Goal: Task Accomplishment & Management: Complete application form

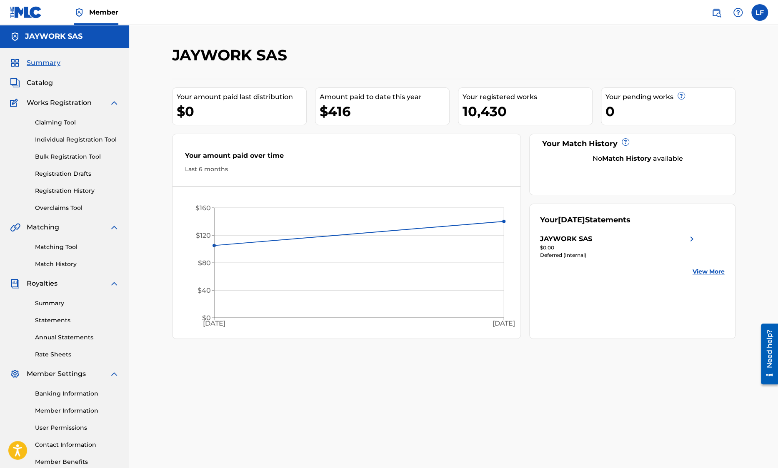
click at [72, 154] on link "Bulk Registration Tool" at bounding box center [77, 156] width 84 height 9
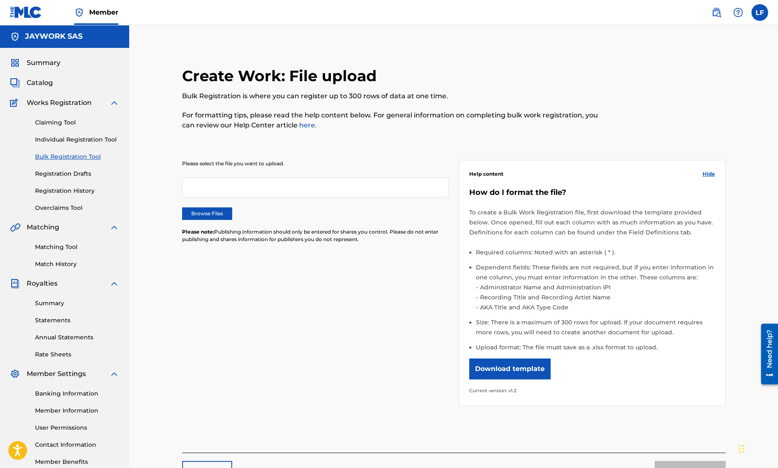
click at [207, 215] on label "Browse Files" at bounding box center [207, 213] width 50 height 12
click at [0, 0] on input "Browse Files" at bounding box center [0, 0] width 0 height 0
click at [686, 461] on button "Upload" at bounding box center [689, 471] width 71 height 21
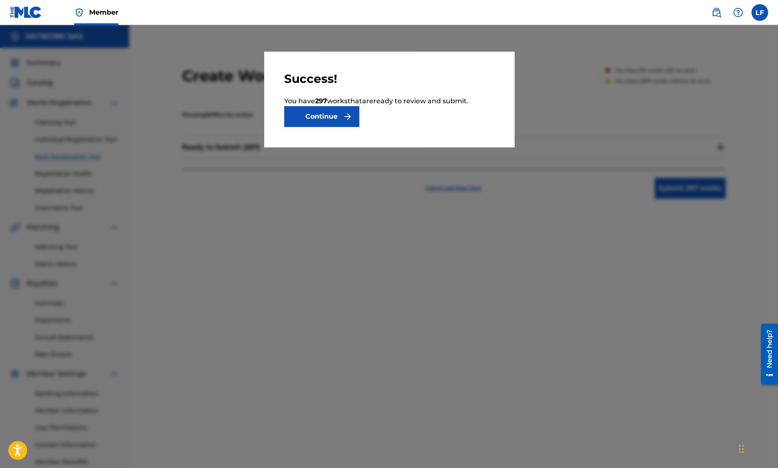
click at [341, 114] on button "Continue" at bounding box center [321, 116] width 75 height 21
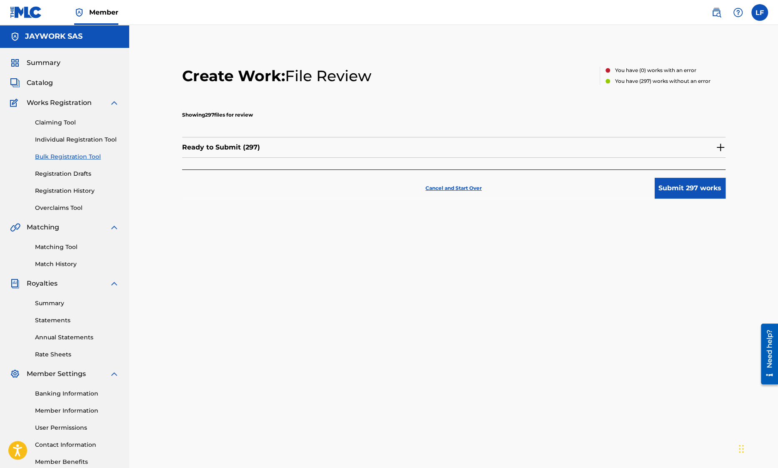
click at [665, 190] on button "Submit 297 works" at bounding box center [689, 188] width 71 height 21
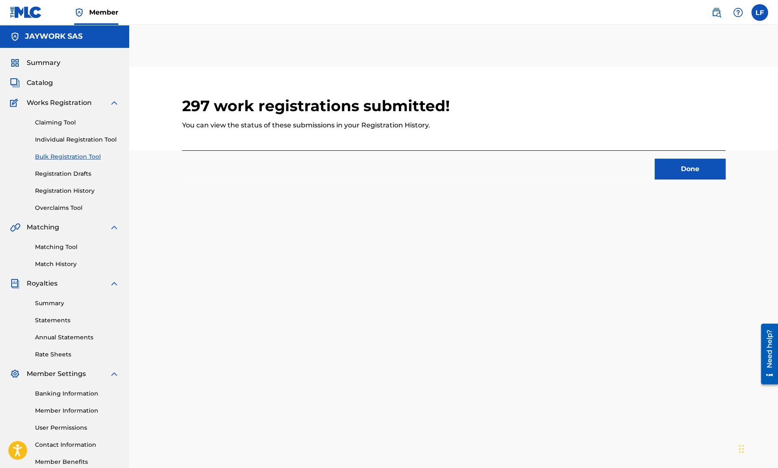
click at [664, 172] on button "Done" at bounding box center [689, 169] width 71 height 21
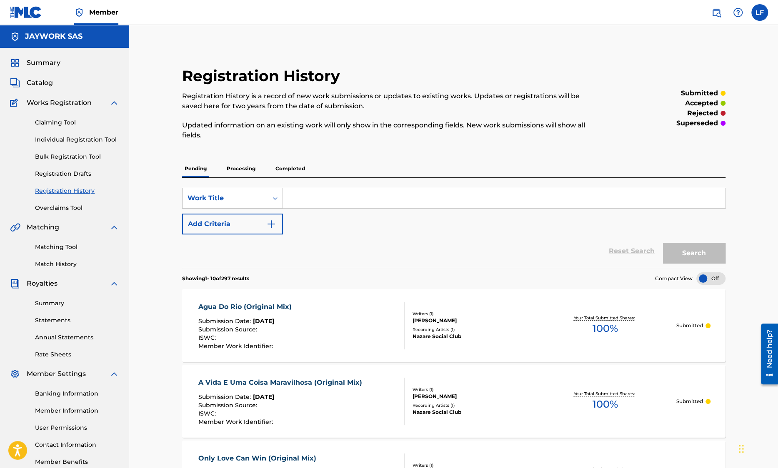
click at [47, 157] on link "Bulk Registration Tool" at bounding box center [77, 156] width 84 height 9
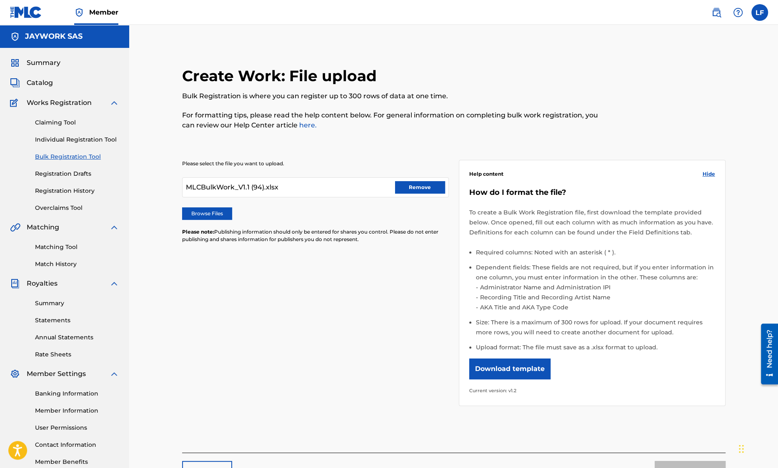
click at [209, 210] on label "Browse Files" at bounding box center [207, 213] width 50 height 12
click at [0, 0] on input "Browse Files" at bounding box center [0, 0] width 0 height 0
click at [671, 461] on button "Upload" at bounding box center [689, 471] width 71 height 21
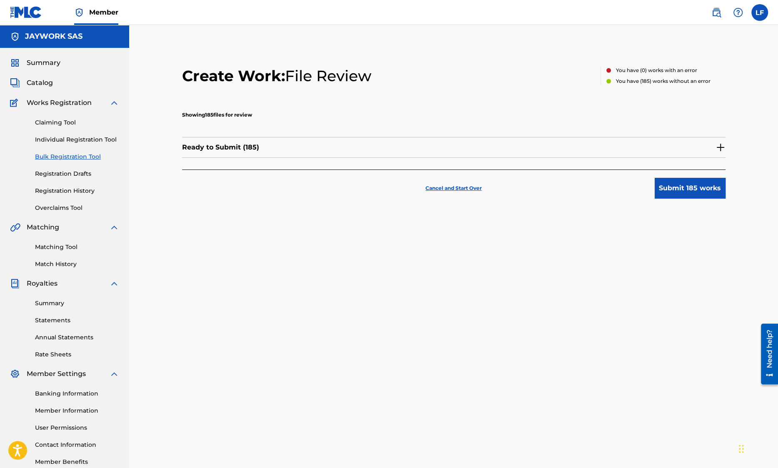
click at [701, 191] on button "Submit 185 works" at bounding box center [689, 188] width 71 height 21
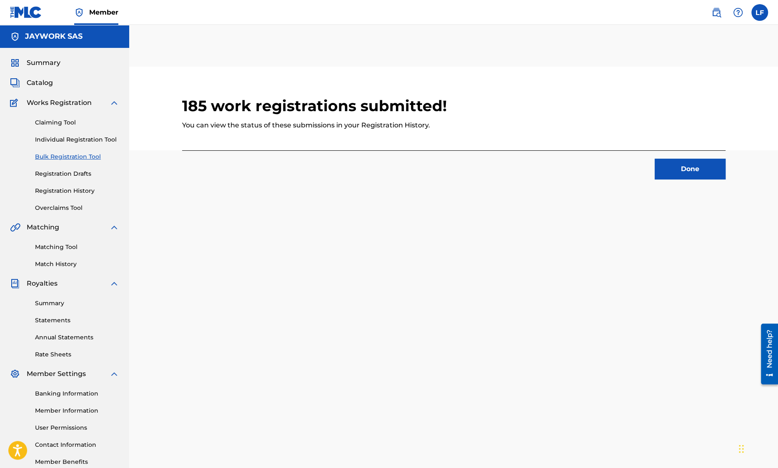
click at [674, 167] on button "Done" at bounding box center [689, 169] width 71 height 21
